Goal: Information Seeking & Learning: Learn about a topic

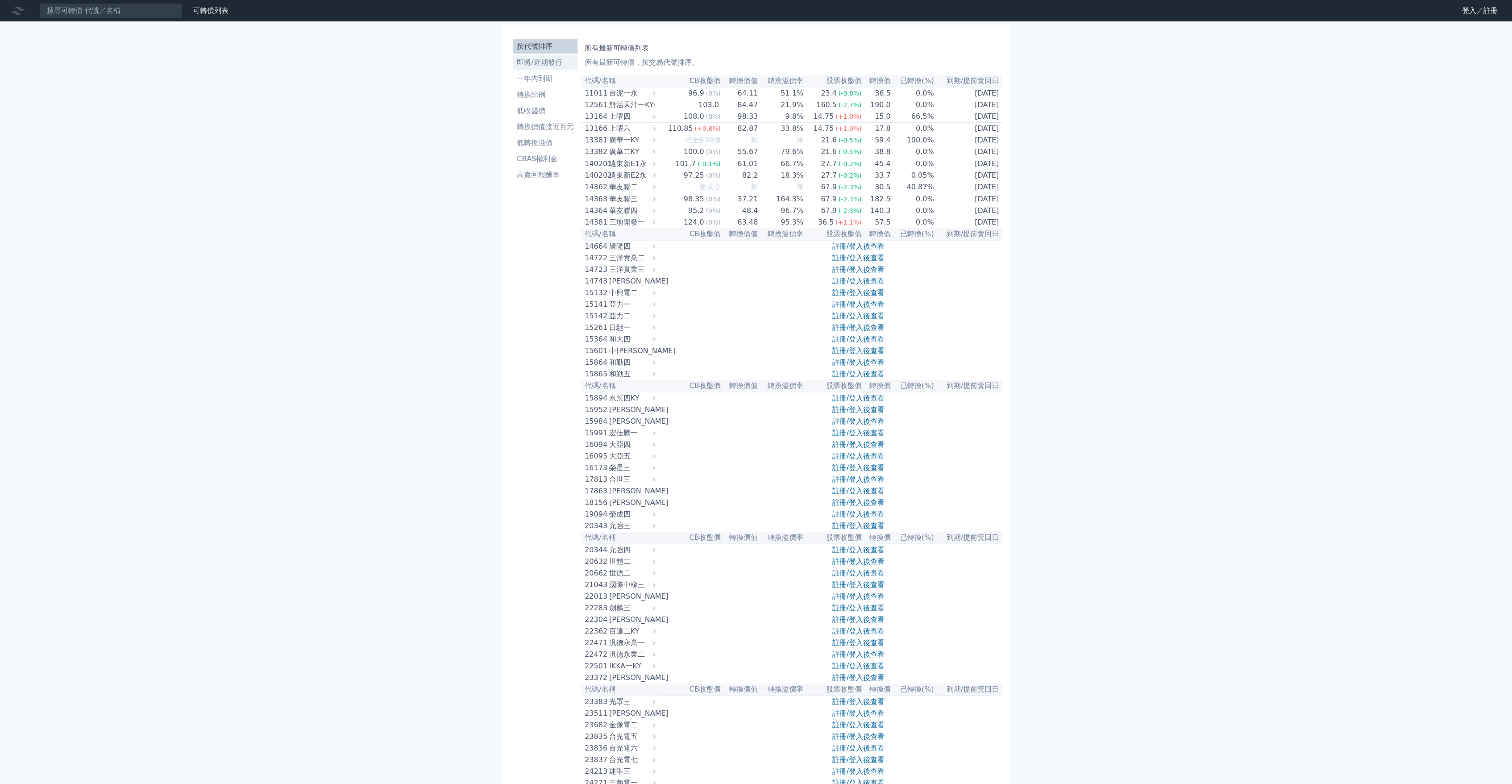
click at [559, 57] on li "即將/近期發行" at bounding box center [546, 63] width 65 height 11
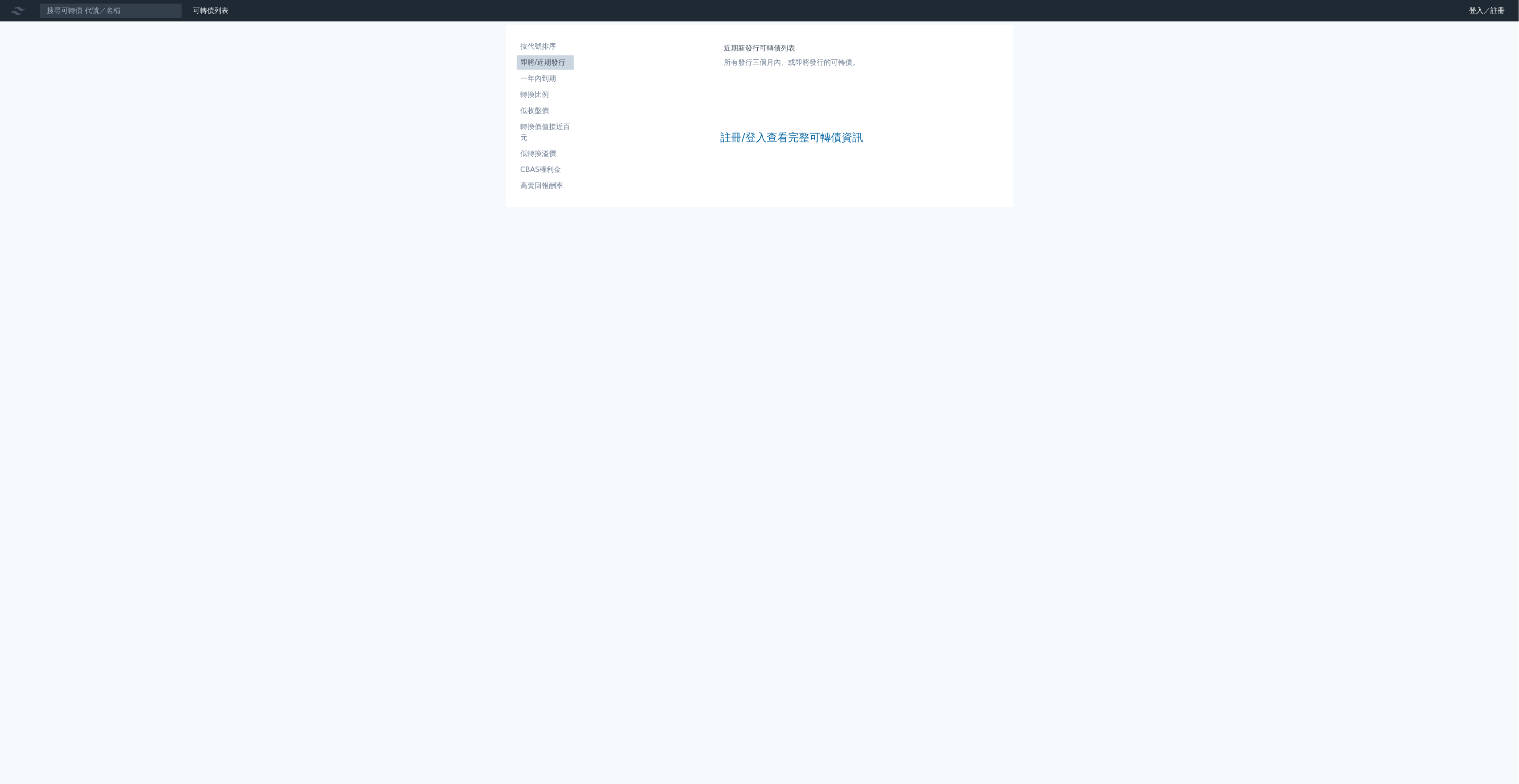
click at [768, 146] on div "註冊/登入查看完整可轉債資訊" at bounding box center [791, 137] width 142 height 117
click at [764, 140] on link "註冊/登入查看完整可轉債資訊" at bounding box center [791, 137] width 142 height 14
click at [750, 82] on link "Google 登入／註冊" at bounding box center [759, 79] width 92 height 18
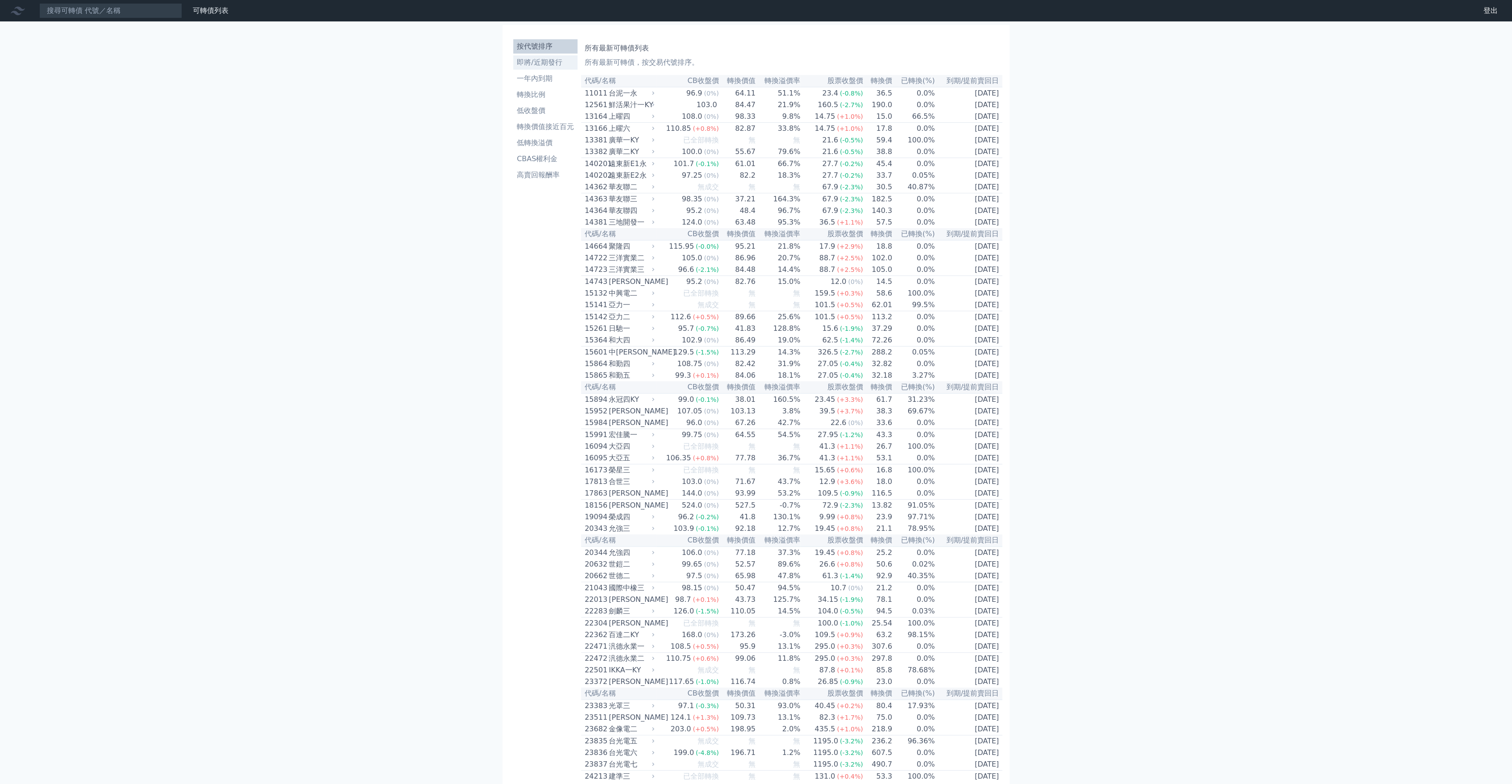
click at [527, 63] on li "即將/近期發行" at bounding box center [546, 63] width 65 height 11
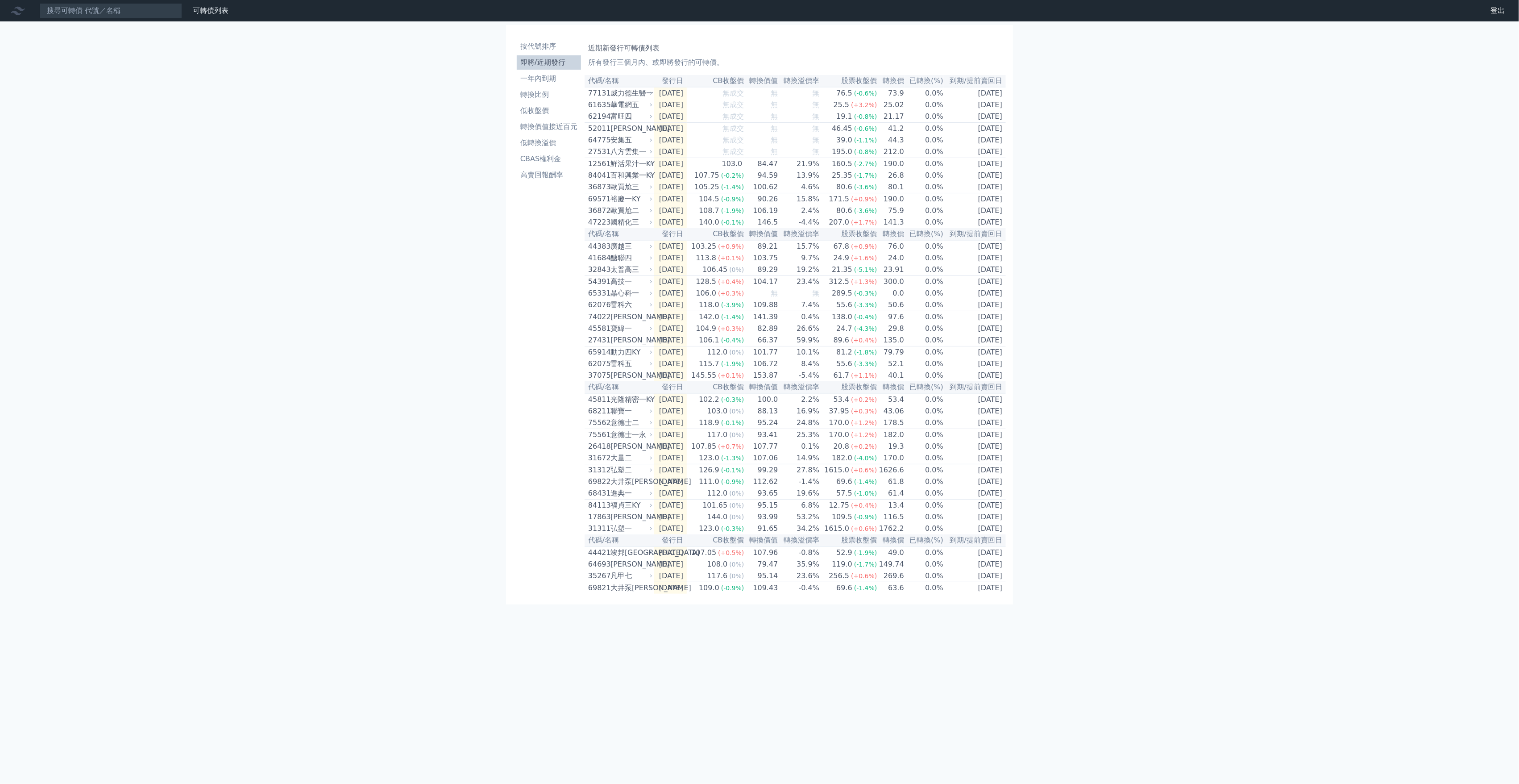
click at [1213, 416] on div "可轉債列表 財務數據 可轉債列表 財務數據 登出 登出 按代號排序 即將/近期發行 一年內到期 轉換比例 低收盤價 轉換價值接近百元 低轉換溢價" at bounding box center [759, 392] width 1519 height 784
